Goal: Answer question/provide support

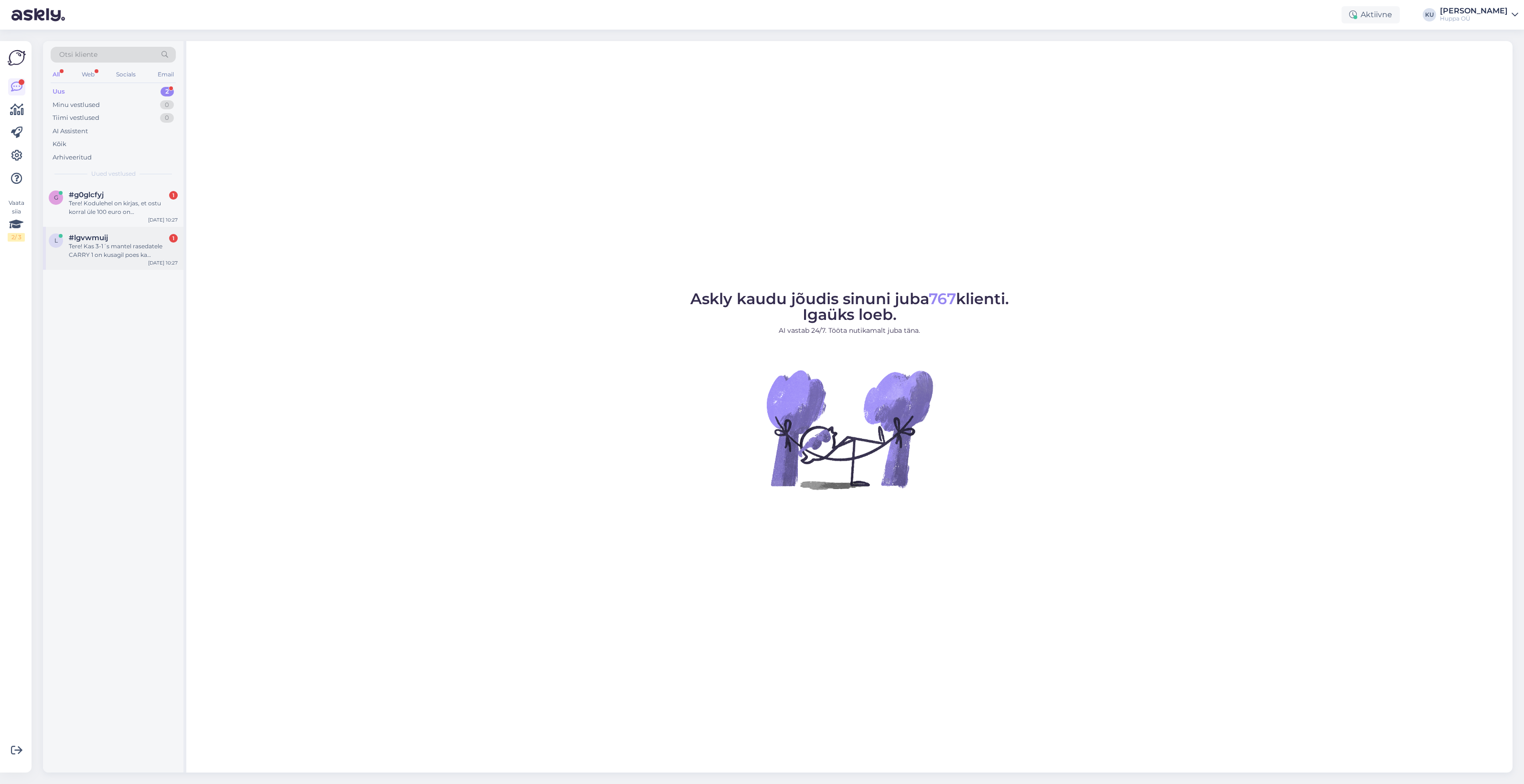
click at [104, 247] on div "Tere! Kas 3-1´s mantel rasedatele CARRY 1 on kusagil poes ka proovimiseks saada…" at bounding box center [123, 250] width 109 height 17
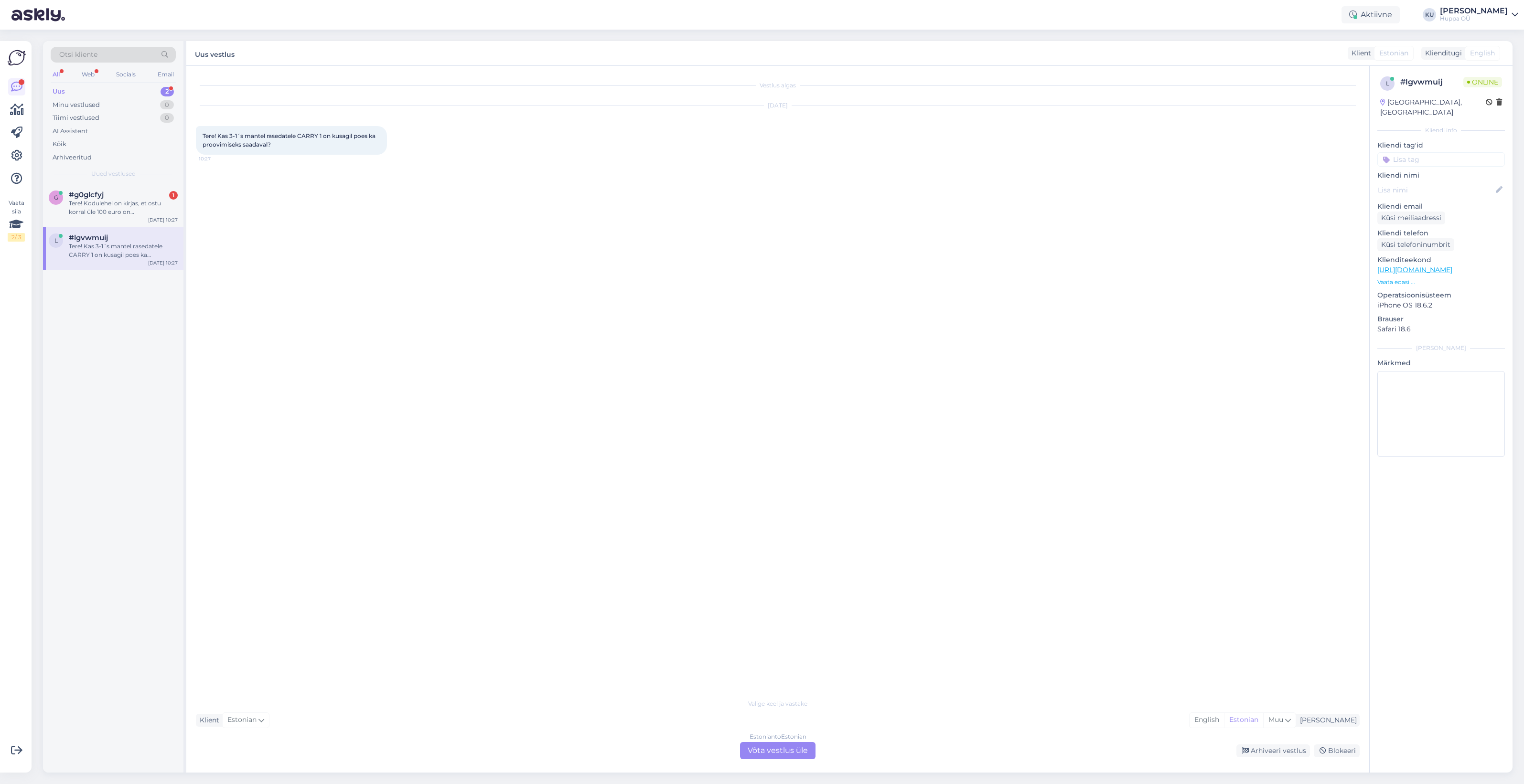
click at [794, 749] on div "Estonian to Estonian Võta vestlus üle" at bounding box center [778, 750] width 76 height 17
click at [283, 736] on textarea at bounding box center [777, 740] width 1164 height 20
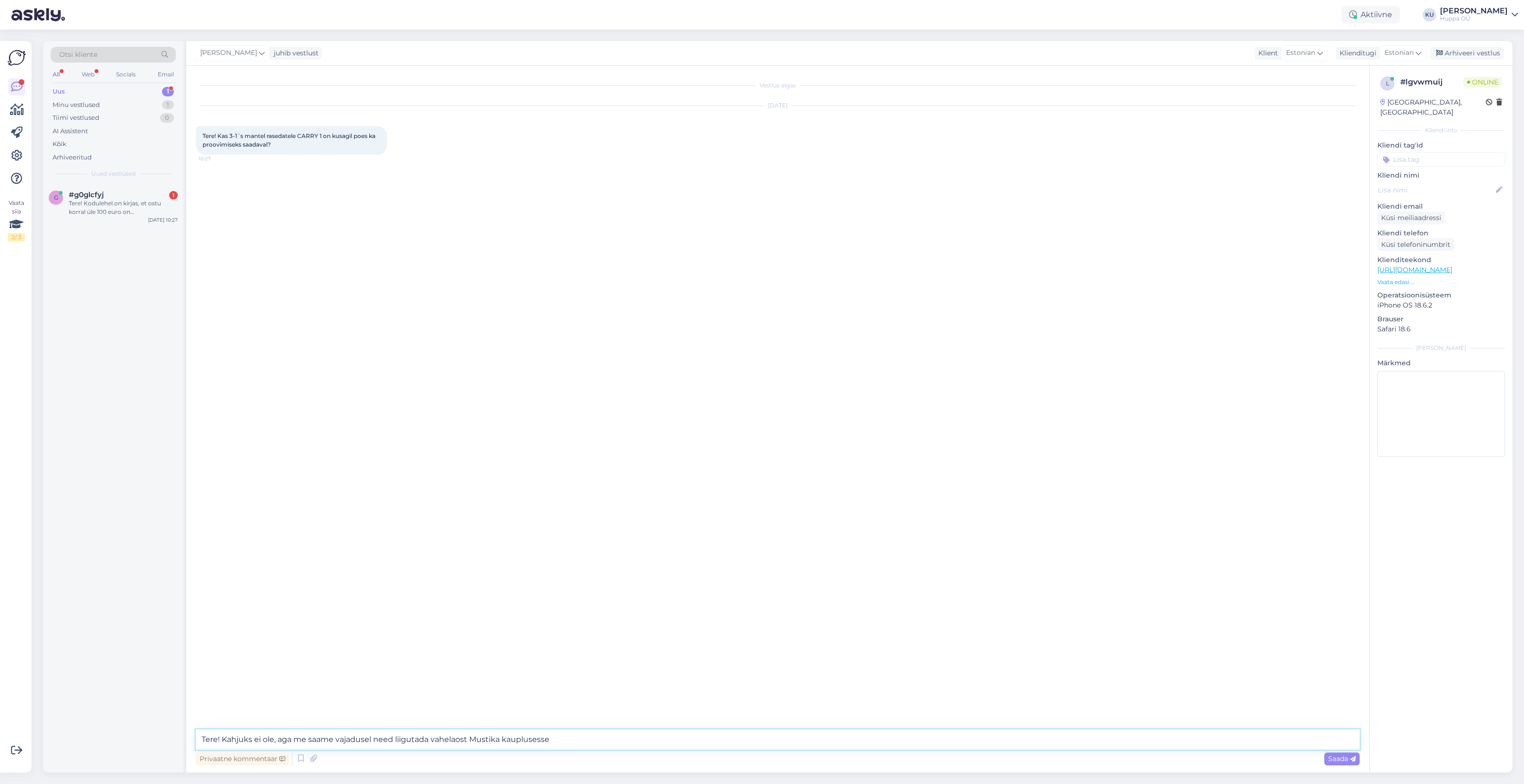
type textarea "Tere! Kahjuks ei ole, aga me saame vajadusel need liigutada vahelaost Mustika k…"
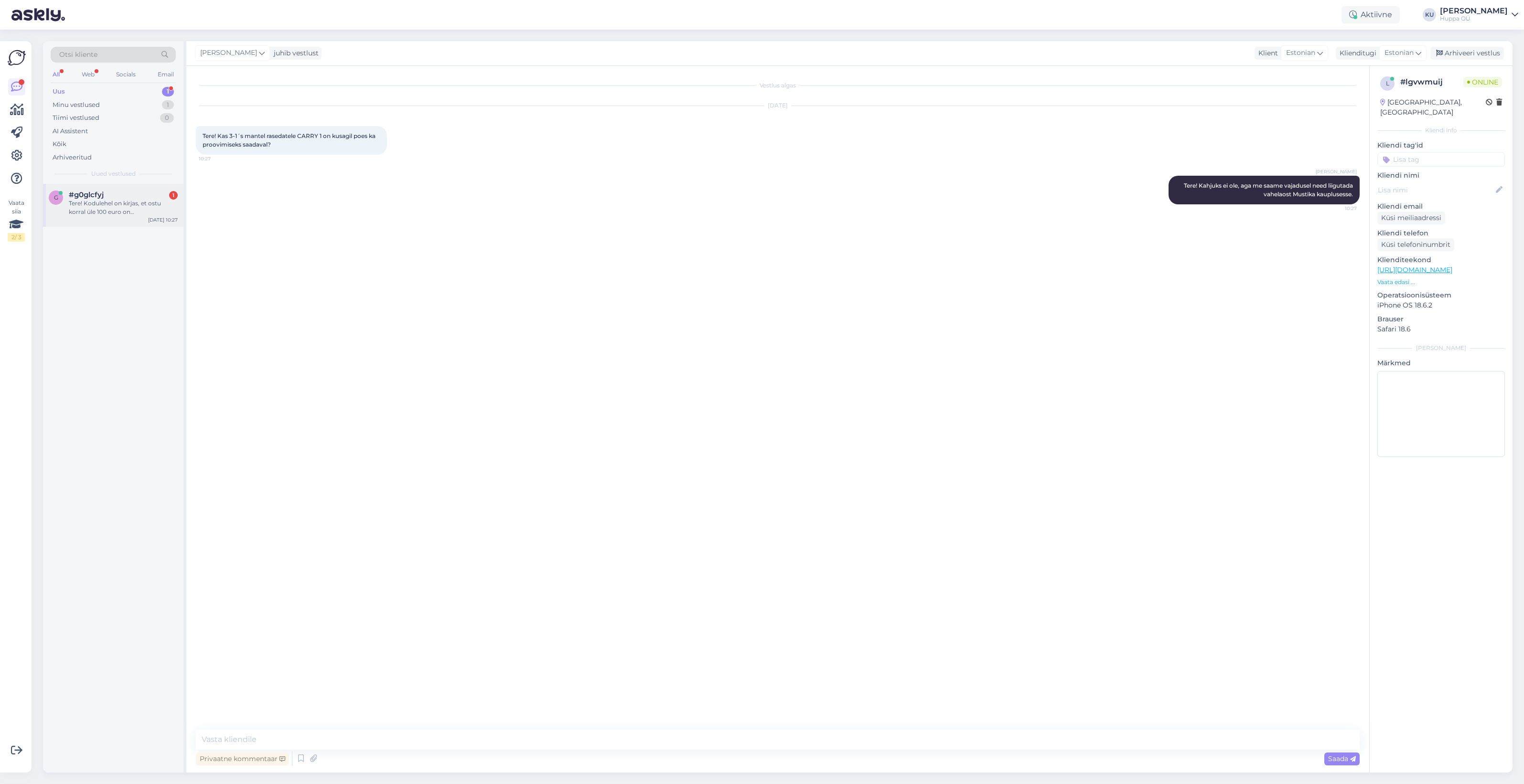
click at [94, 208] on div "Tere! Kodulehel on kirjas, et ostu korral üle 100 euro on kohaletoimetamine tas…" at bounding box center [123, 208] width 109 height 17
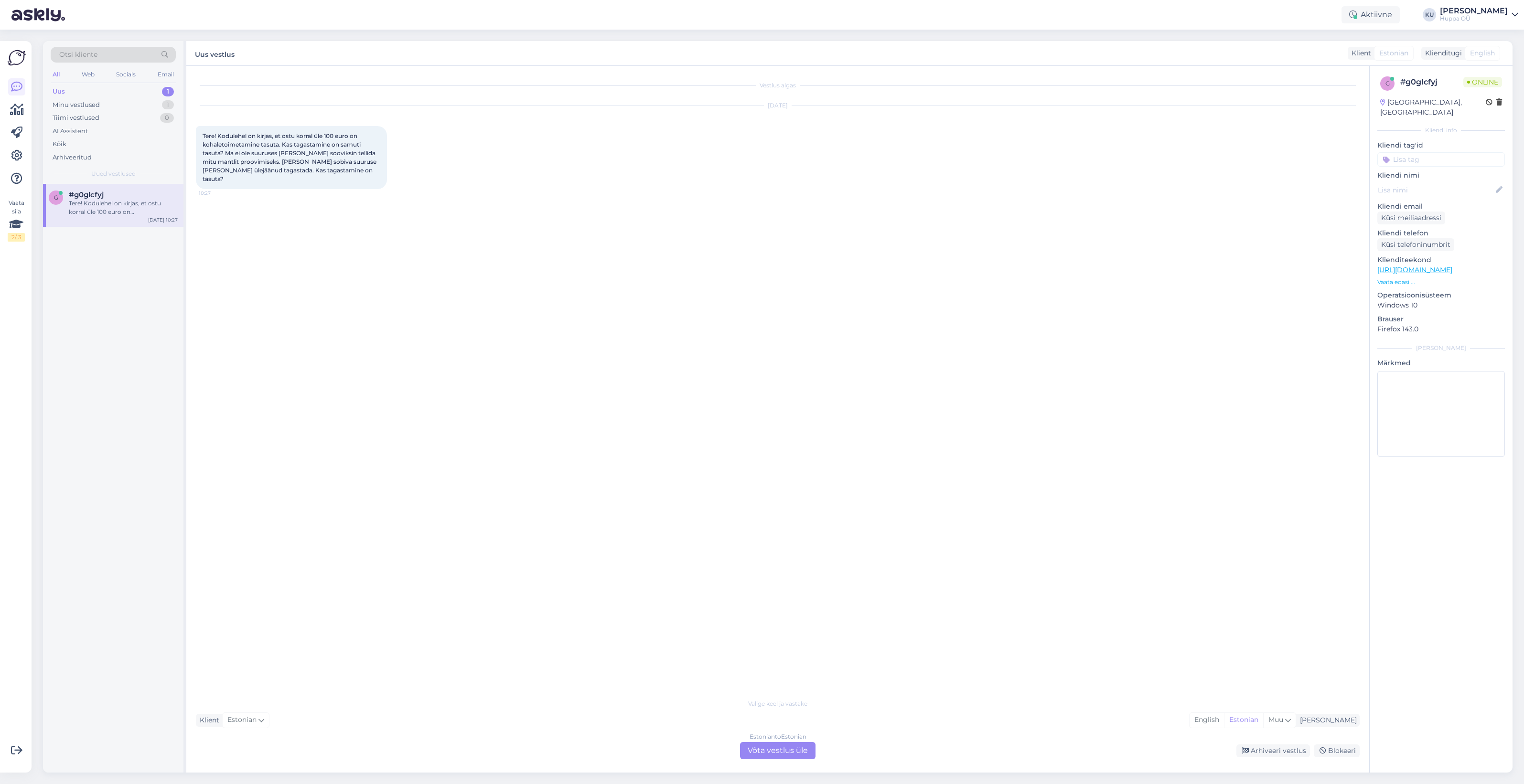
click at [788, 743] on div "Estonian to Estonian Võta vestlus üle" at bounding box center [778, 750] width 76 height 17
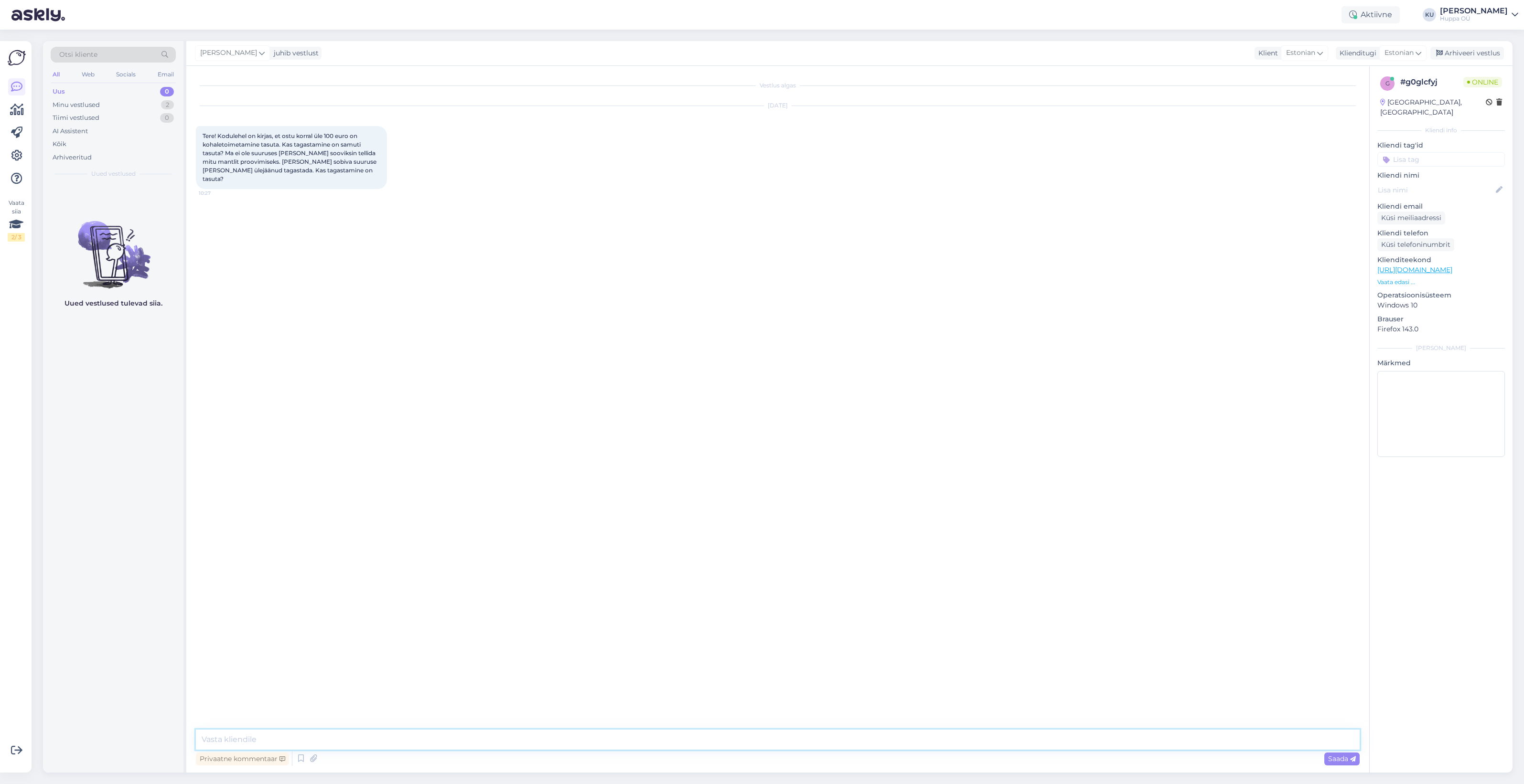
click at [281, 731] on textarea at bounding box center [777, 740] width 1164 height 20
drag, startPoint x: 670, startPoint y: 738, endPoint x: 512, endPoint y: 743, distance: 158.1
click at [512, 743] on textarea "Tere! Tagastamine on ainult tasuta, kui viite toote(d) tagasi Mustika kaupluses…" at bounding box center [777, 740] width 1164 height 20
type textarea "Tere! Tagastamine on ainult tasuta, kui viite toote(d) tagasi Mustika kaupluses…"
click at [1348, 760] on span "Saada" at bounding box center [1342, 759] width 28 height 9
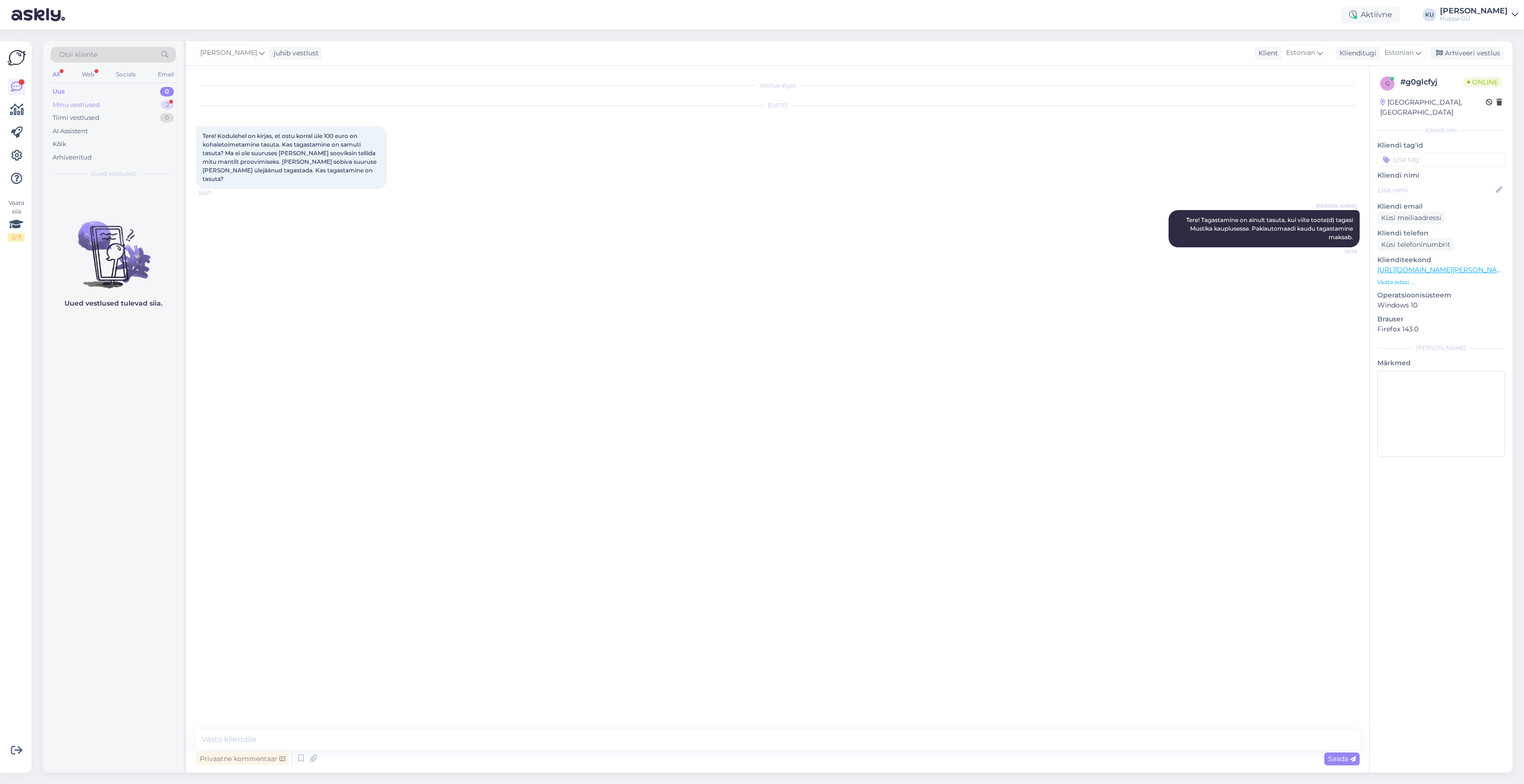
click at [97, 109] on div "Minu vestlused" at bounding box center [76, 105] width 47 height 9
click at [120, 210] on div "Mul vist siiski siis kergem tellida [PERSON_NAME] tõesti ei sobi, siis tagastan" at bounding box center [123, 208] width 109 height 17
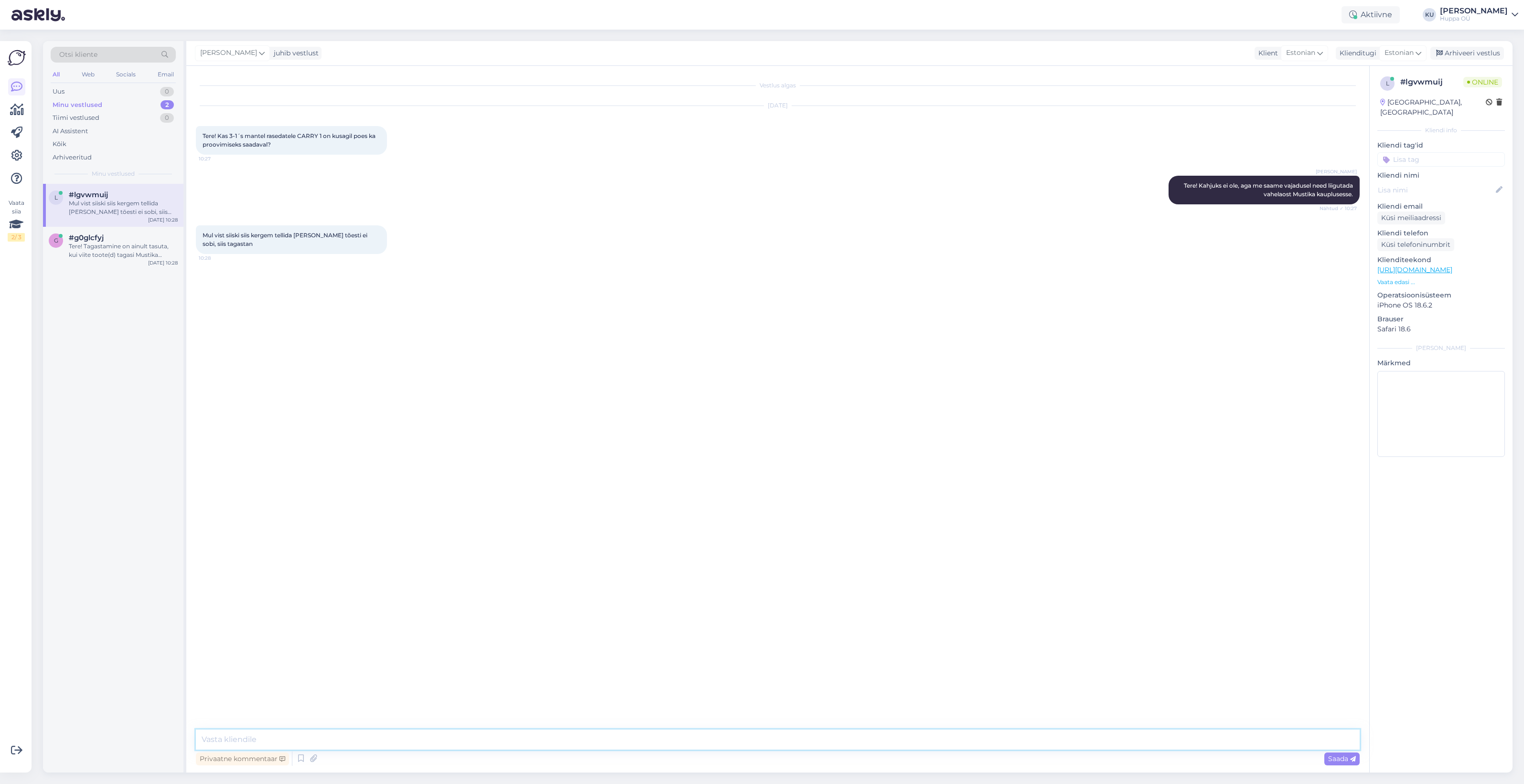
click at [290, 734] on textarea at bounding box center [777, 740] width 1164 height 20
type textarea "Hästi"
click at [101, 237] on span "#g0glcfyj" at bounding box center [86, 238] width 35 height 9
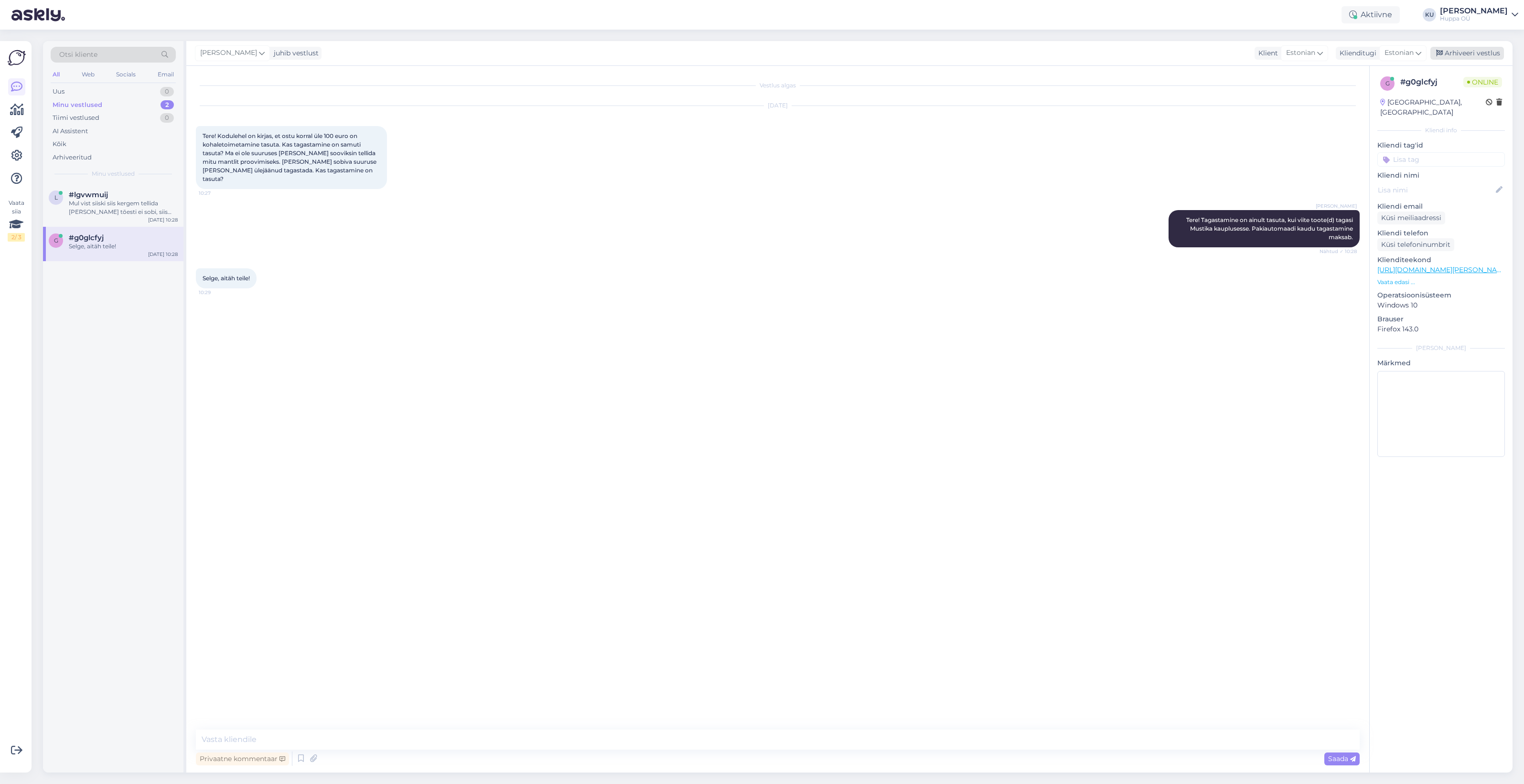
click at [1463, 53] on div "Arhiveeri vestlus" at bounding box center [1467, 53] width 73 height 13
click at [109, 200] on div "Mul vist siiski siis kergem tellida [PERSON_NAME] tõesti ei sobi, siis tagastan" at bounding box center [123, 208] width 109 height 17
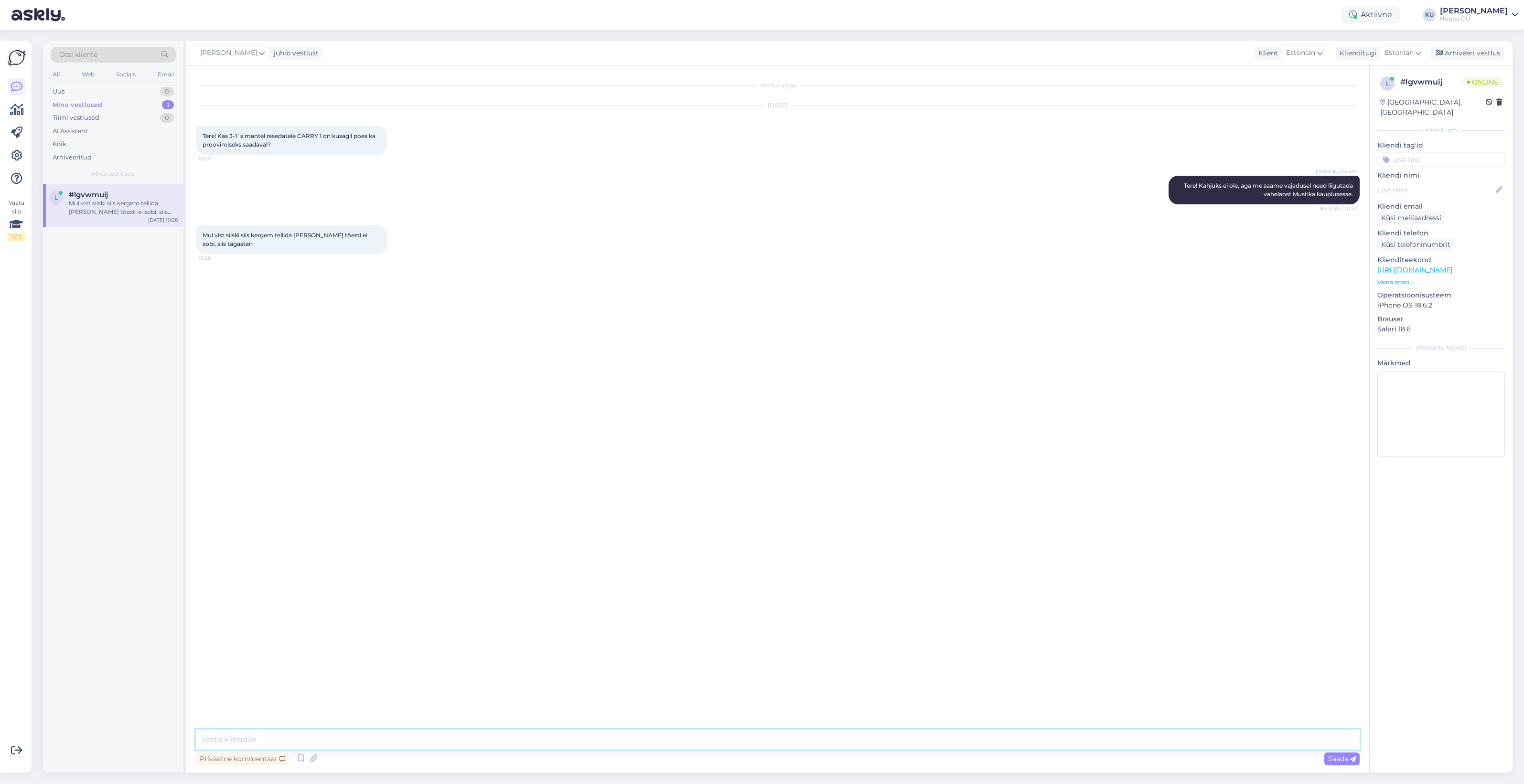
click at [259, 738] on textarea at bounding box center [777, 740] width 1164 height 20
type textarea "H"
click at [1479, 49] on div "Arhiveeri vestlus" at bounding box center [1467, 53] width 73 height 13
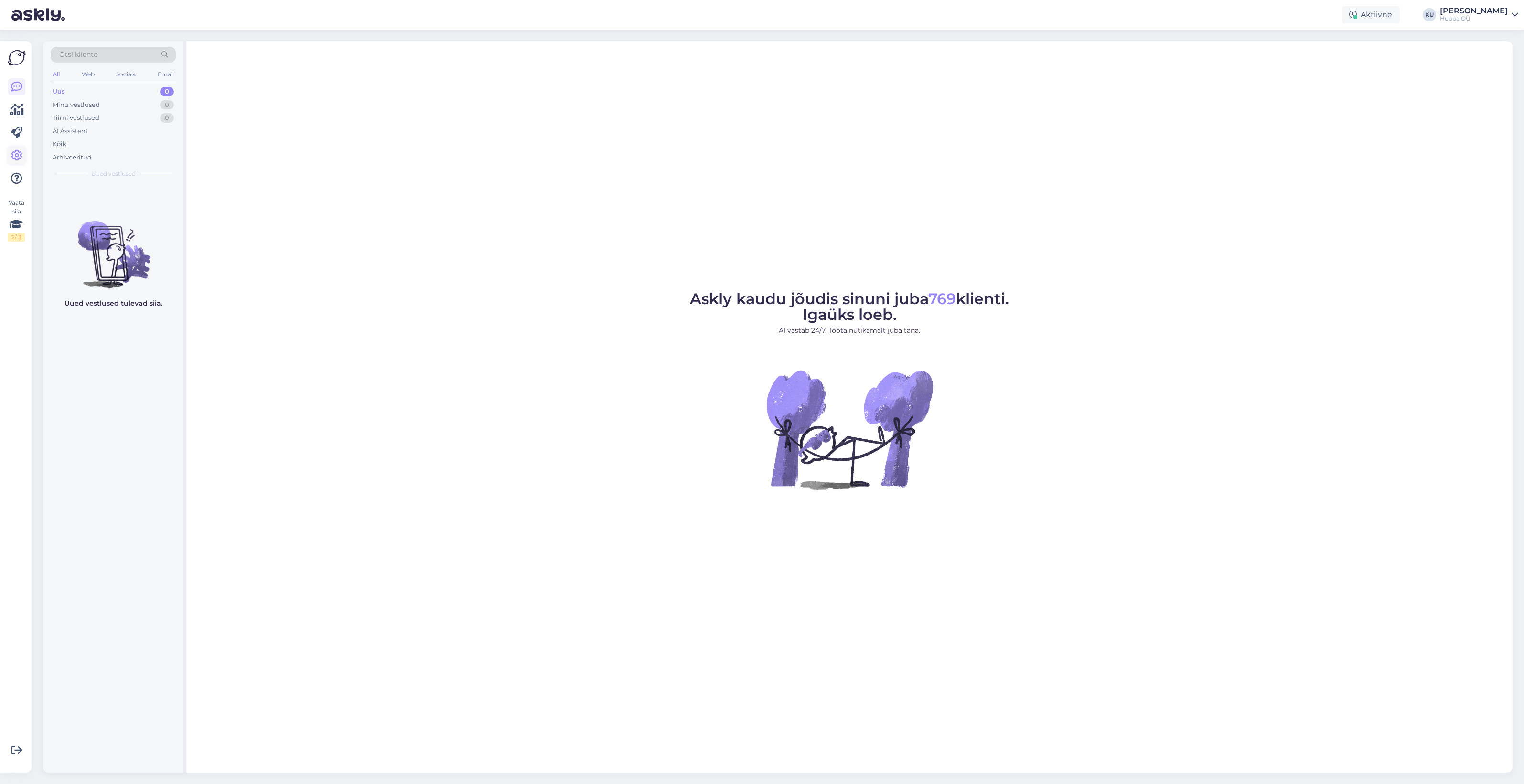
click at [16, 157] on icon at bounding box center [17, 155] width 11 height 11
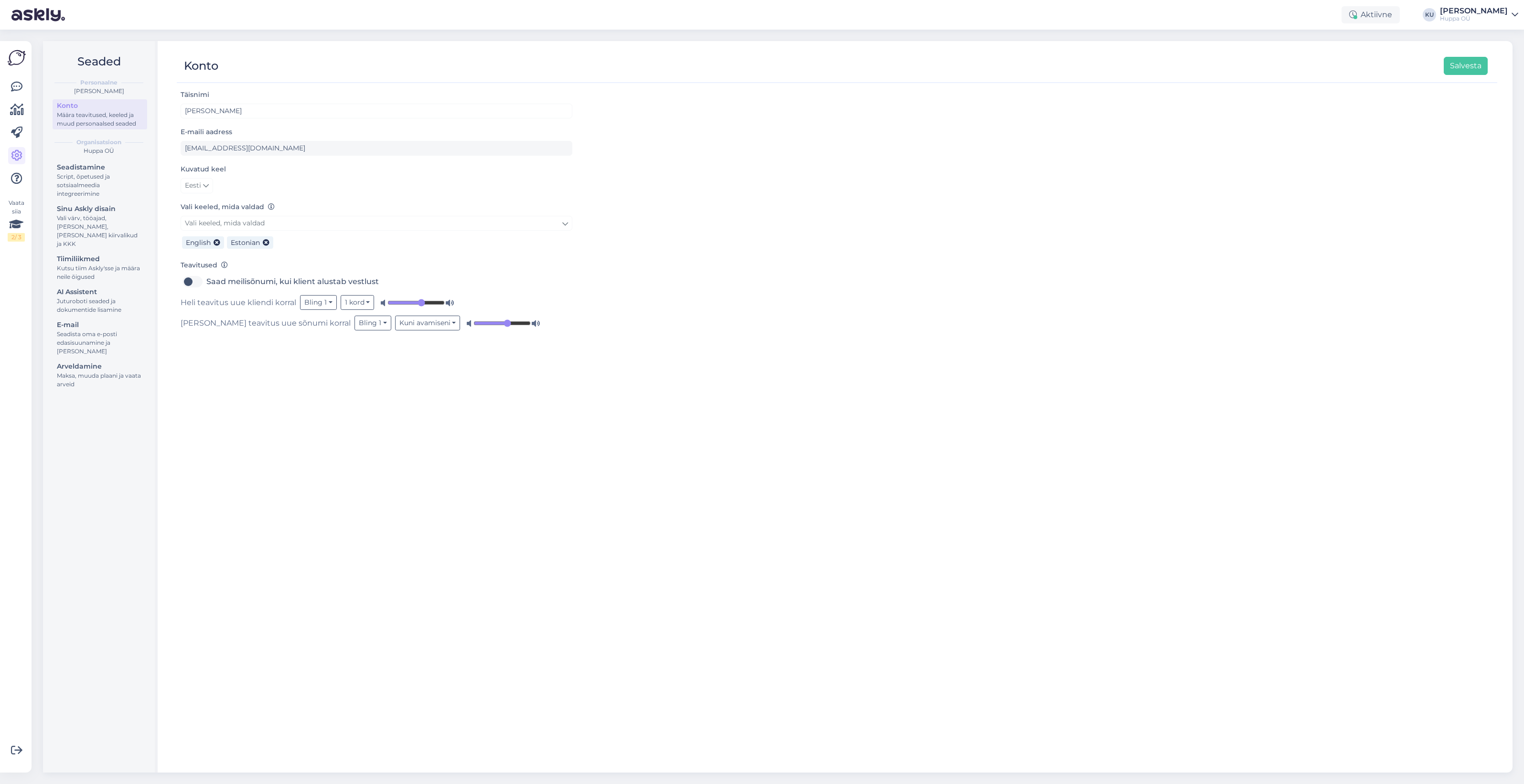
drag, startPoint x: 699, startPoint y: 504, endPoint x: 652, endPoint y: 495, distance: 47.9
click at [698, 504] on div "Täisnimi Katariina Udam E-maili aadress katariina@huppa.eu Kuvatud keel Eesti V…" at bounding box center [837, 426] width 1320 height 675
click at [395, 328] on button "Kuni avamiseni" at bounding box center [428, 323] width 66 height 15
click at [359, 309] on button "1 kord" at bounding box center [357, 302] width 34 height 15
click at [414, 378] on div "Täisnimi Katariina Udam E-maili aadress katariina@huppa.eu Kuvatud keel Eesti V…" at bounding box center [837, 426] width 1320 height 675
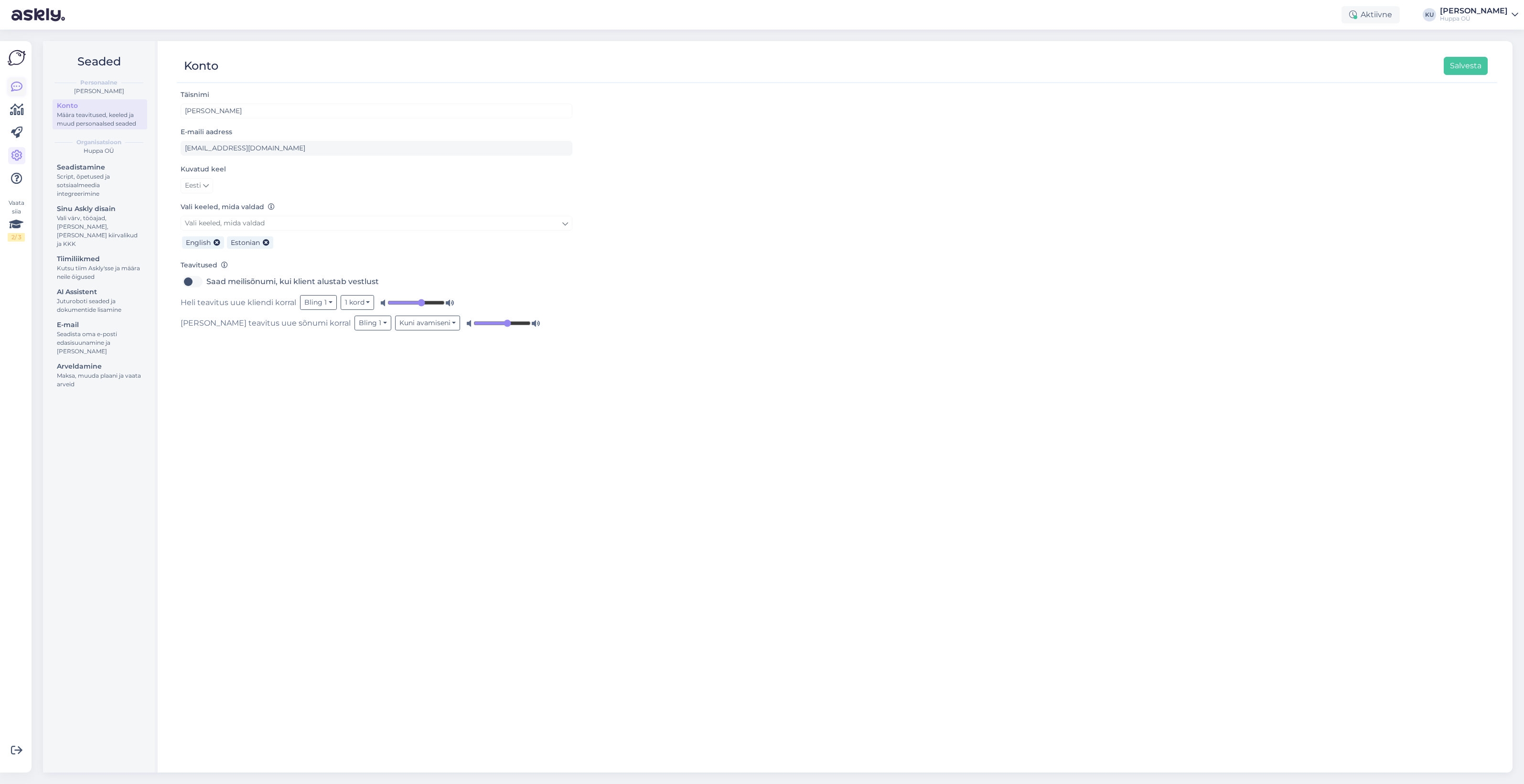
click at [15, 90] on icon at bounding box center [17, 86] width 11 height 11
